Goal: Task Accomplishment & Management: Manage account settings

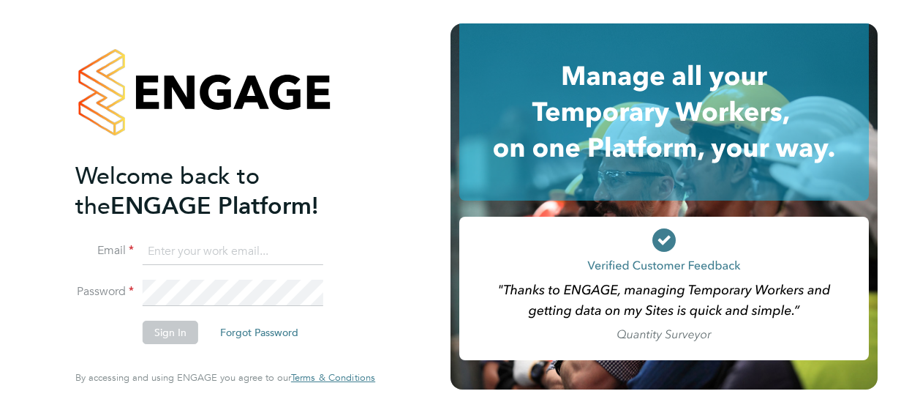
type input "[PERSON_NAME][EMAIL_ADDRESS][DOMAIN_NAME]"
click at [174, 334] on button "Sign In" at bounding box center [171, 331] width 56 height 23
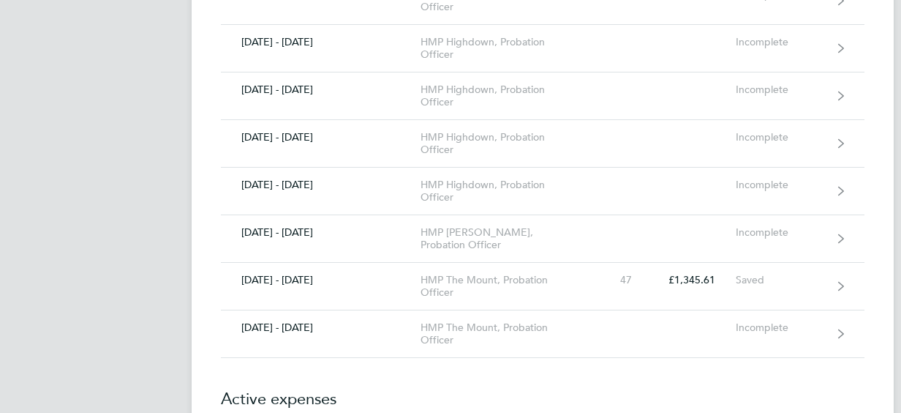
scroll to position [1375, 0]
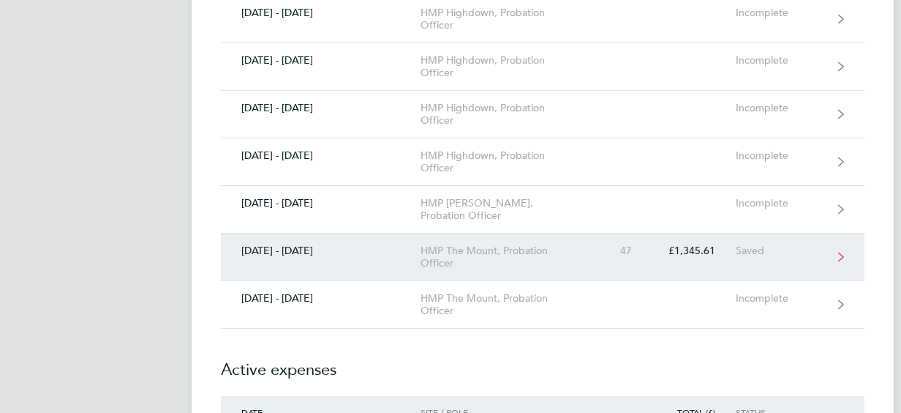
click at [462, 233] on link "15 - 21 Sept 2025 HMP The Mount, Probation Officer 47 £1,345.61 Saved" at bounding box center [543, 257] width 644 height 48
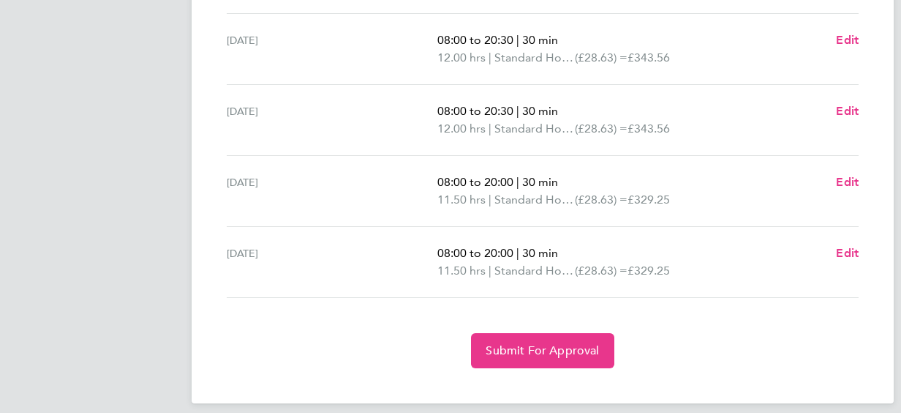
scroll to position [577, 0]
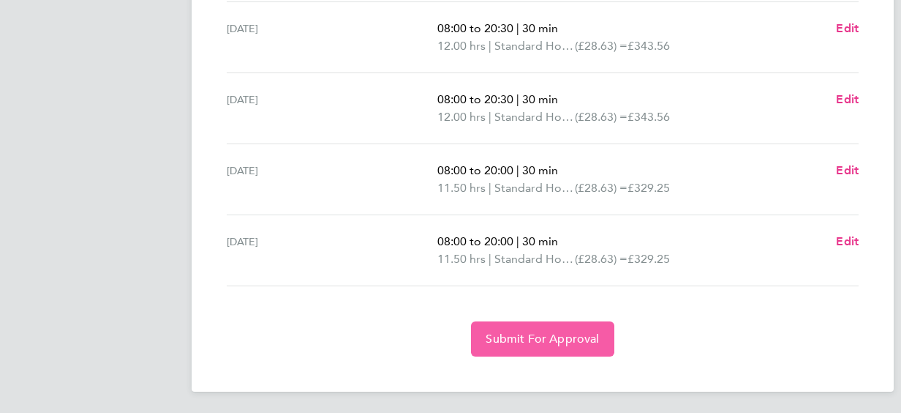
click at [590, 332] on span "Submit For Approval" at bounding box center [542, 338] width 113 height 15
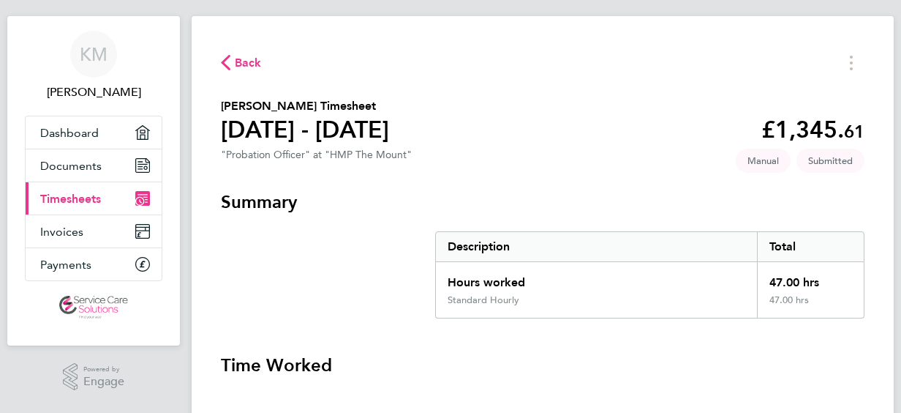
scroll to position [0, 0]
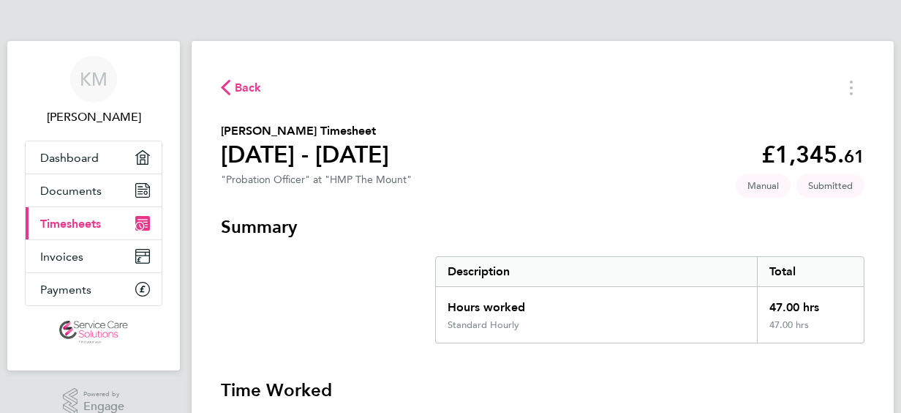
click at [251, 85] on span "Back" at bounding box center [248, 88] width 27 height 18
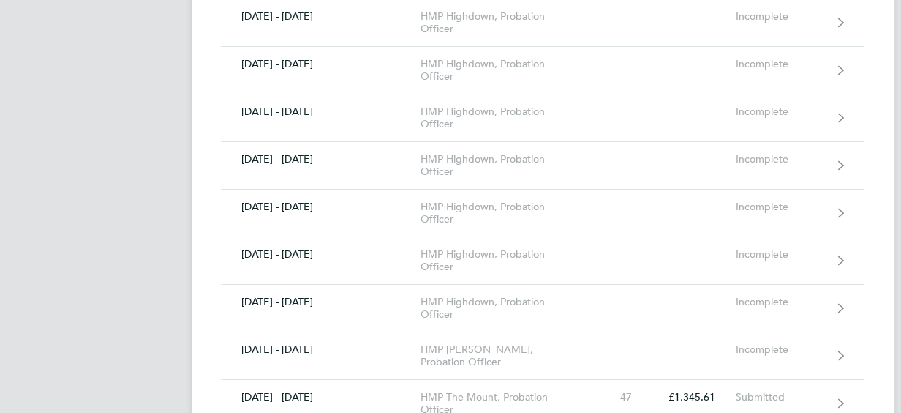
scroll to position [1258, 0]
